Goal: Communication & Community: Participate in discussion

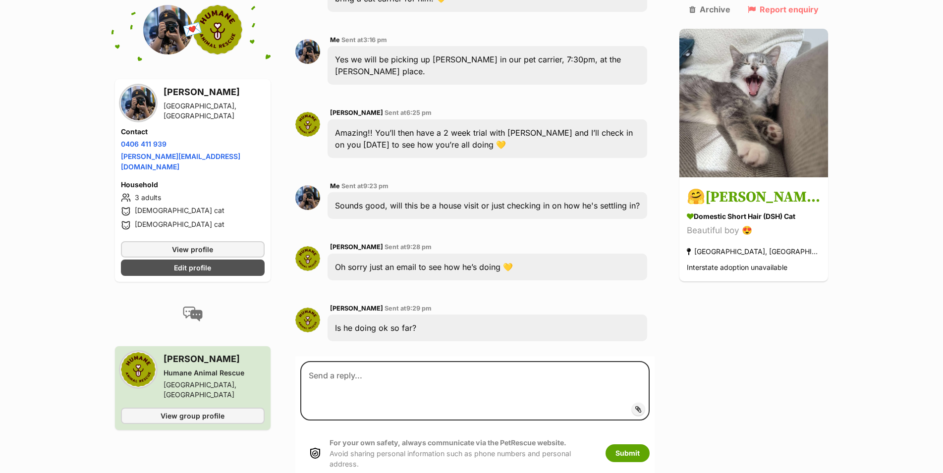
scroll to position [2329, 0]
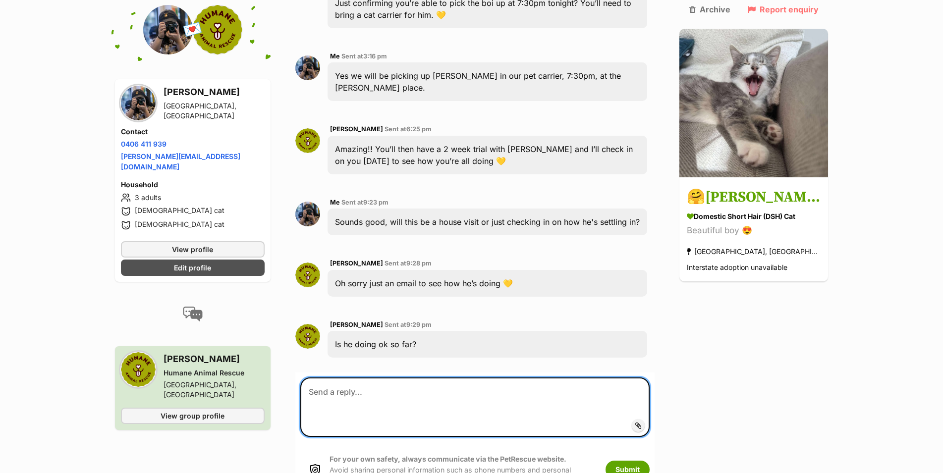
click at [470, 378] on textarea at bounding box center [475, 407] width 350 height 59
type textarea "So"
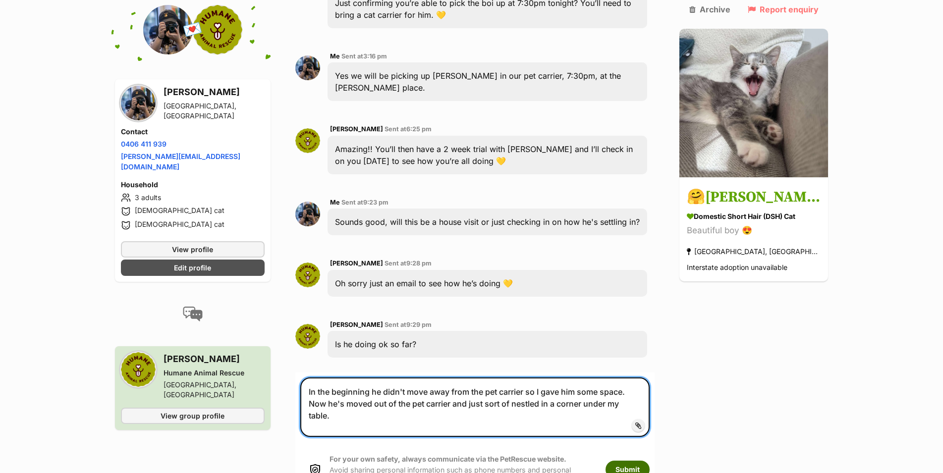
type textarea "In the beginning he didn't move away from the pet carrier so I gave him some sp…"
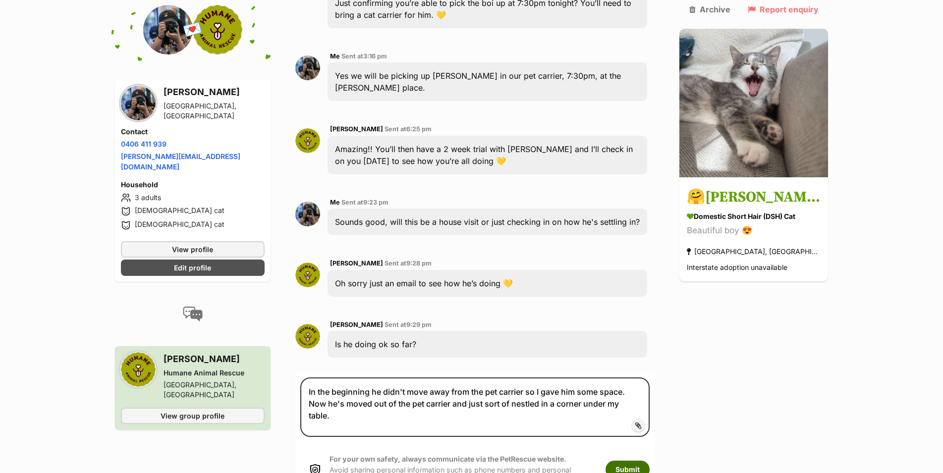
click at [650, 461] on button "Submit" at bounding box center [628, 470] width 44 height 18
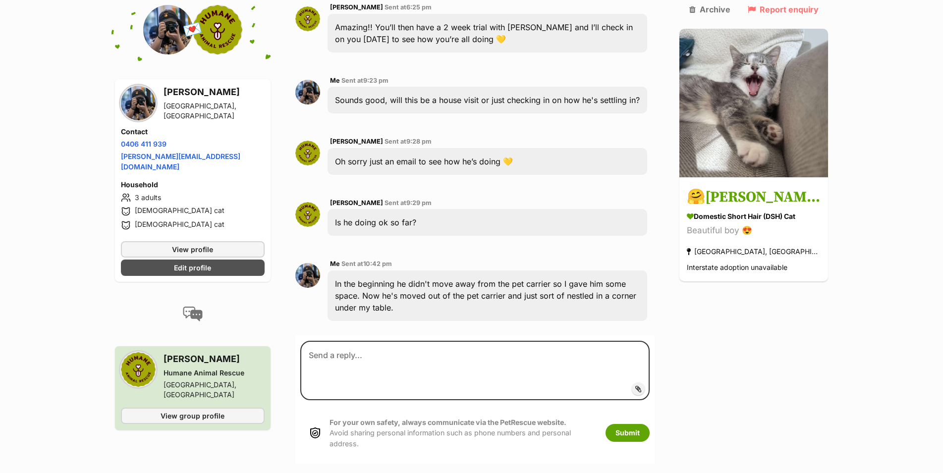
scroll to position [2466, 0]
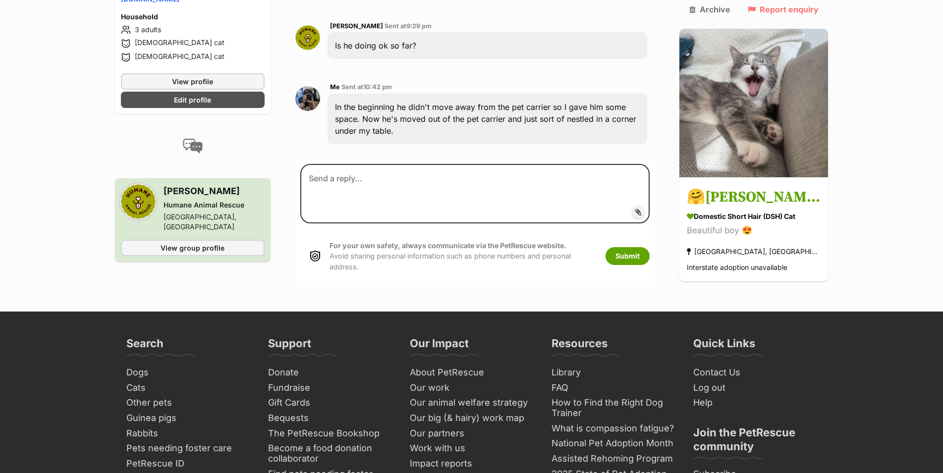
scroll to position [2627, 0]
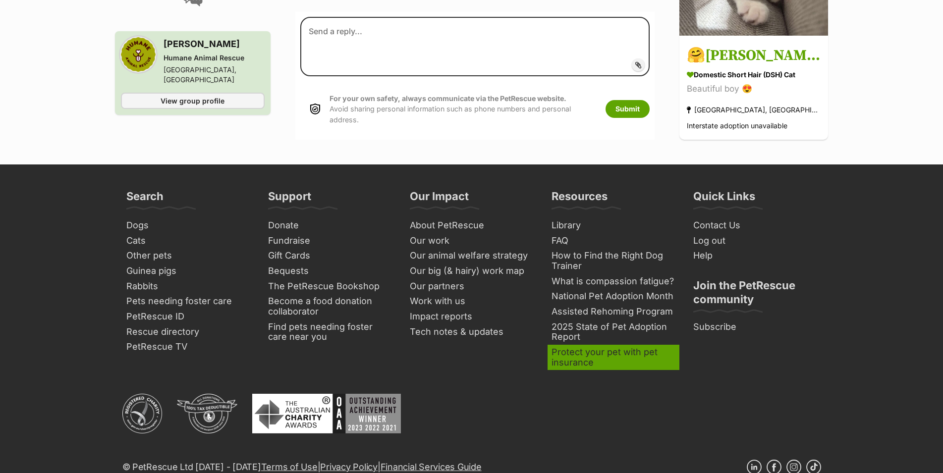
scroll to position [2478, 0]
